Goal: Task Accomplishment & Management: Manage account settings

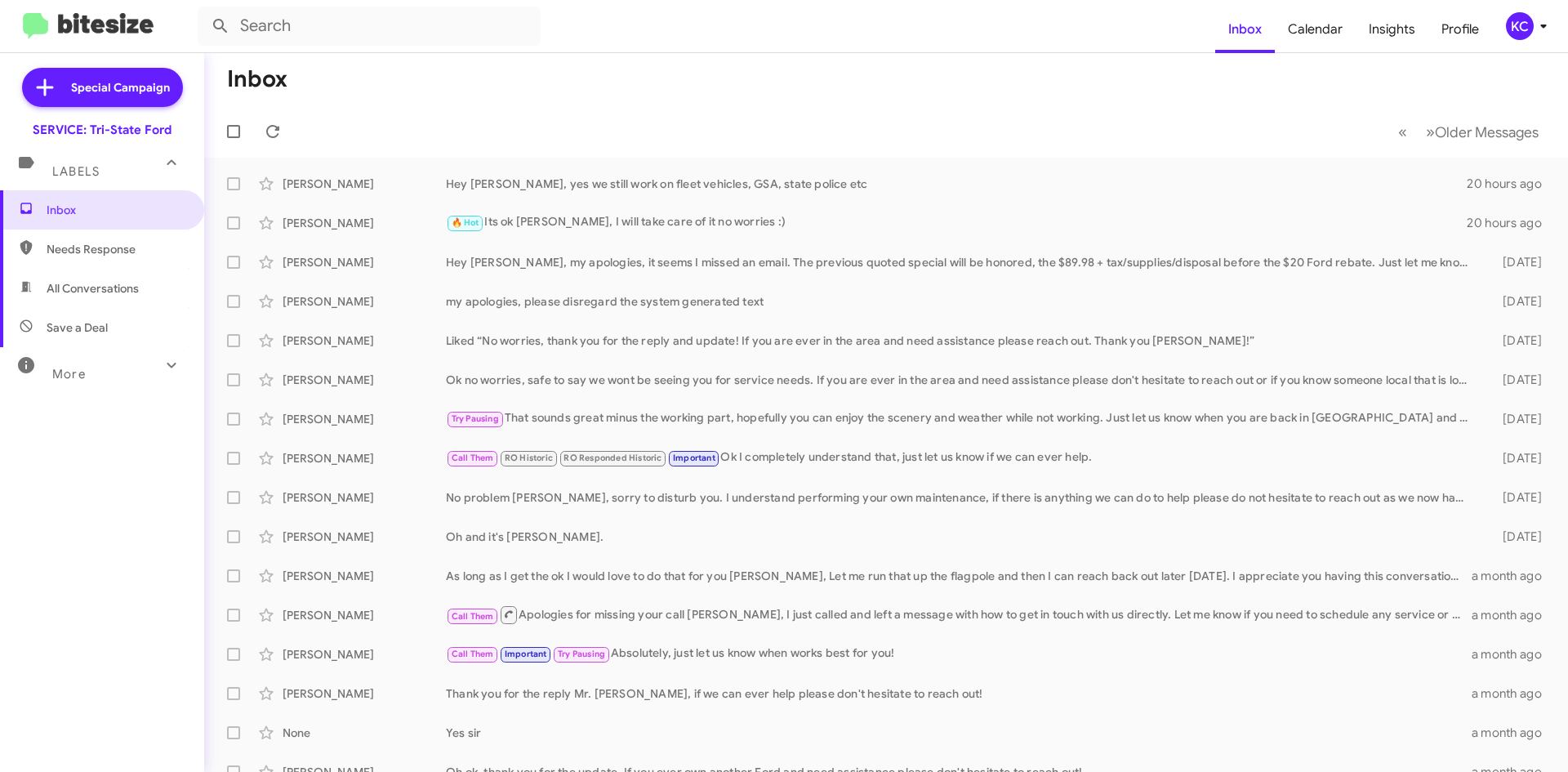
click at [1515, 29] on div "KC" at bounding box center [1521, 26] width 28 height 28
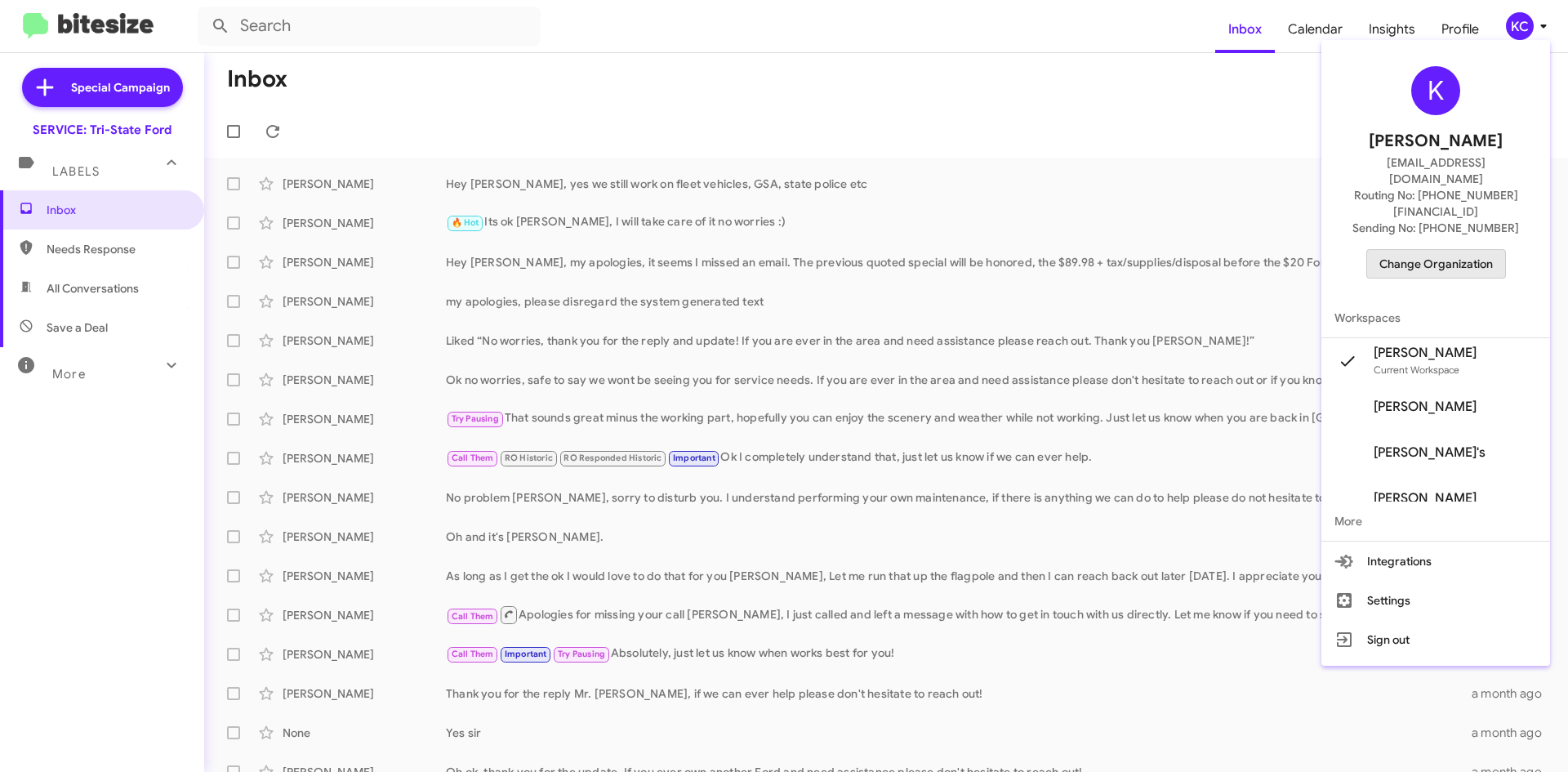
click at [1456, 250] on span "Change Organization" at bounding box center [1436, 264] width 114 height 28
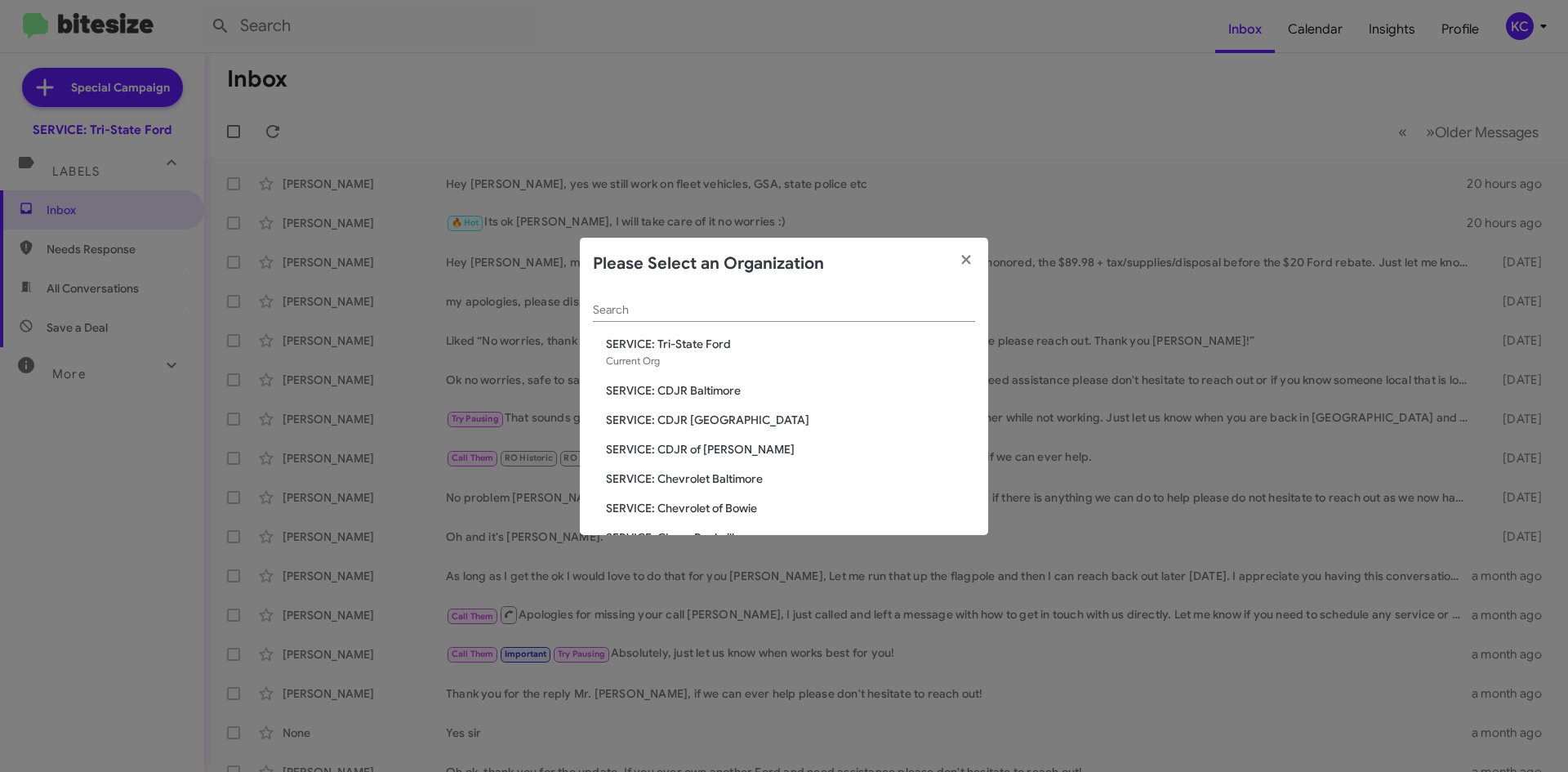
click at [719, 417] on span "SERVICE: CDJR [GEOGRAPHIC_DATA]" at bounding box center [791, 420] width 369 height 17
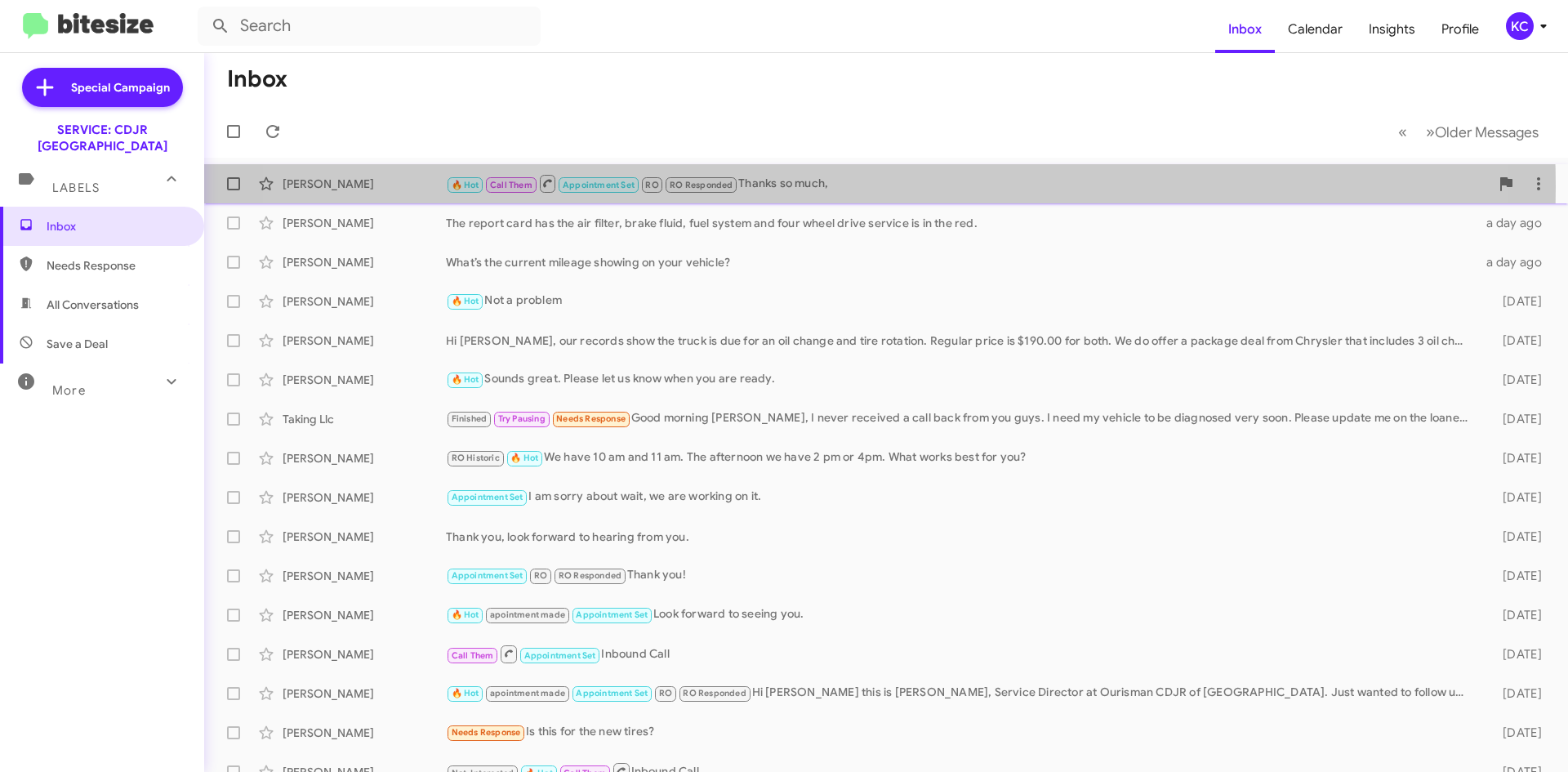
click at [806, 187] on div "🔥 Hot Call Them Appointment Set RO RO Responded Thanks so much," at bounding box center [968, 183] width 1044 height 21
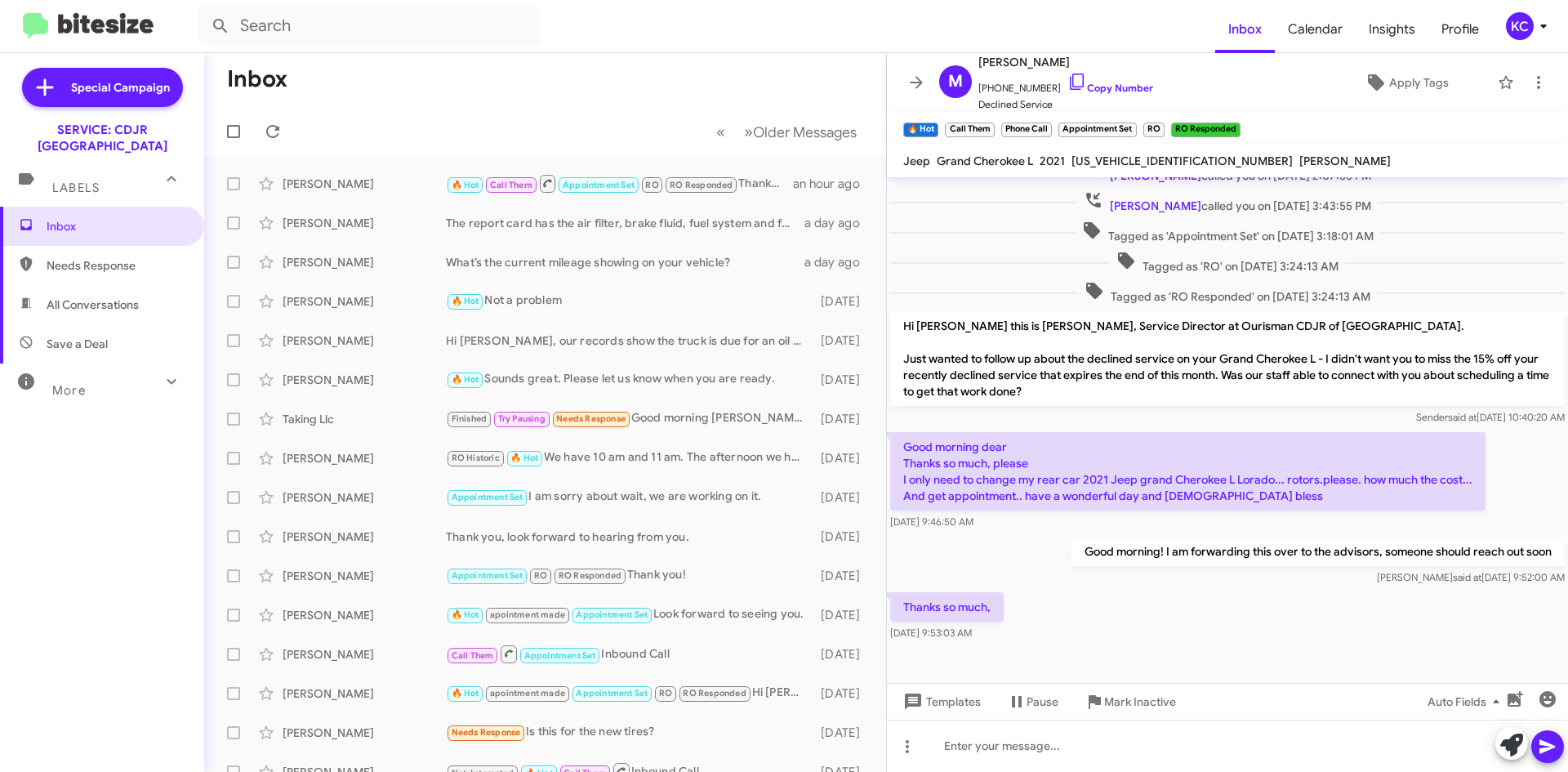
scroll to position [596, 0]
